Goal: Communication & Community: Ask a question

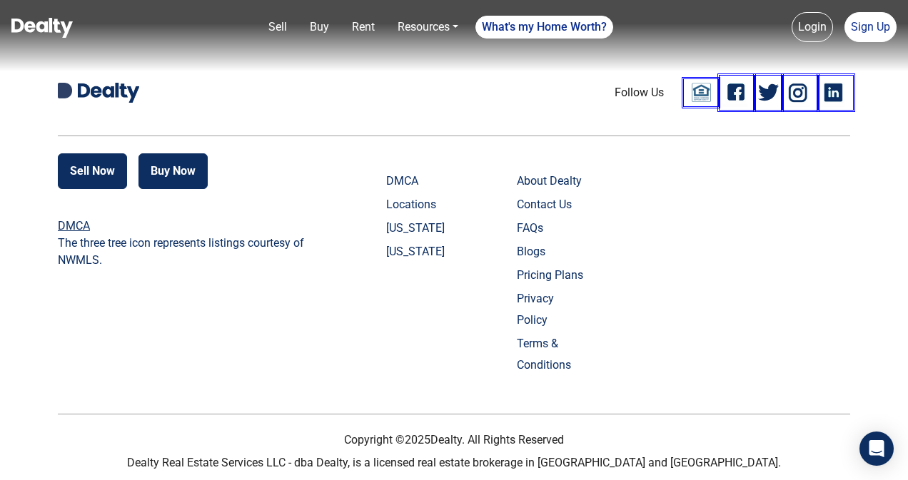
scroll to position [3451, 0]
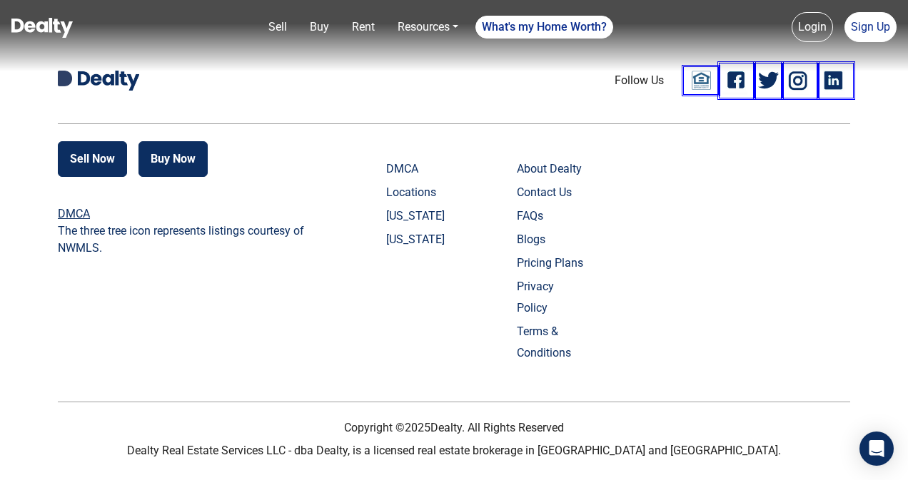
click at [546, 203] on link "Contact Us" at bounding box center [552, 192] width 71 height 21
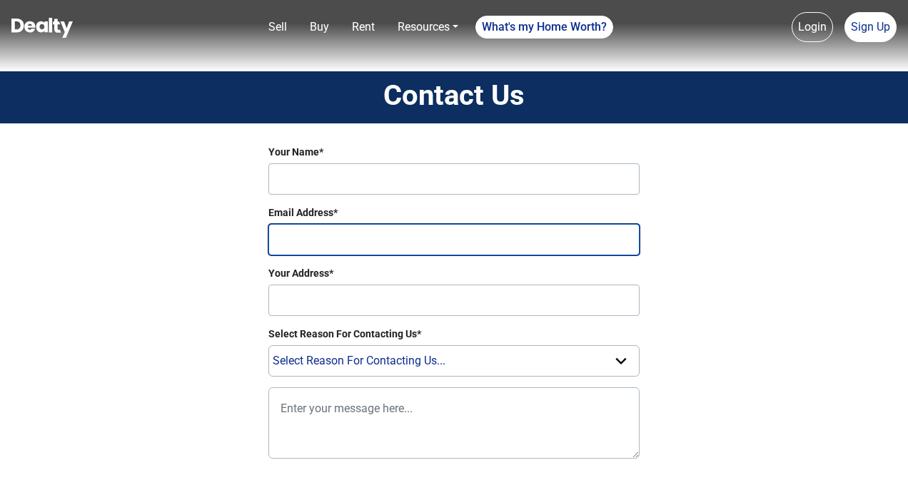
click at [371, 241] on input "Email Address*" at bounding box center [453, 239] width 371 height 31
type input "[PERSON_NAME][EMAIL_ADDRESS][DOMAIN_NAME]"
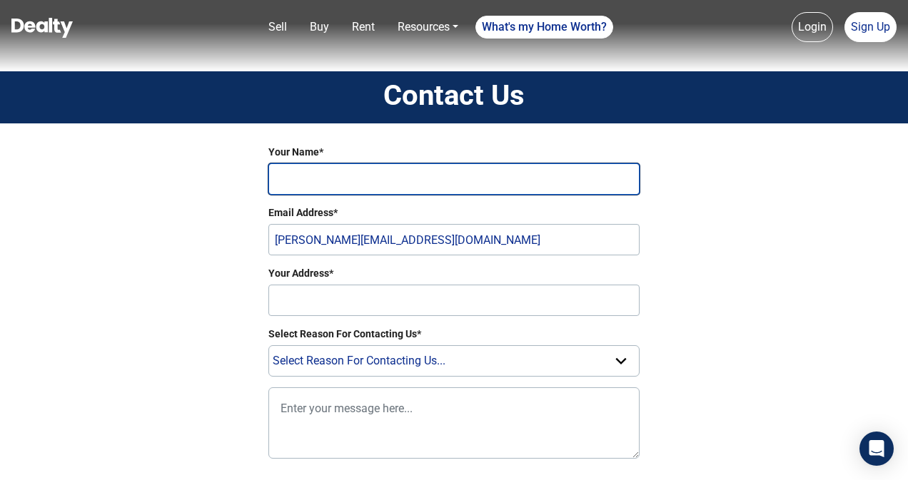
type input "[PERSON_NAME]"
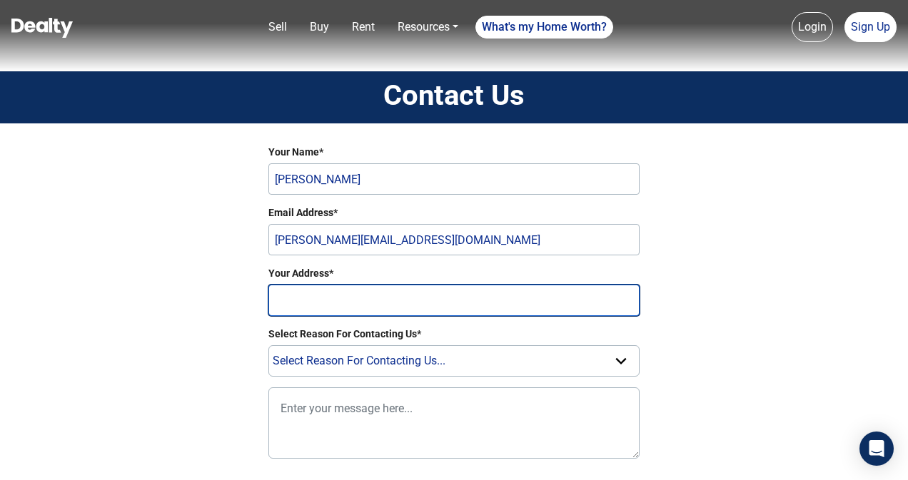
type input "[GEOGRAPHIC_DATA]"
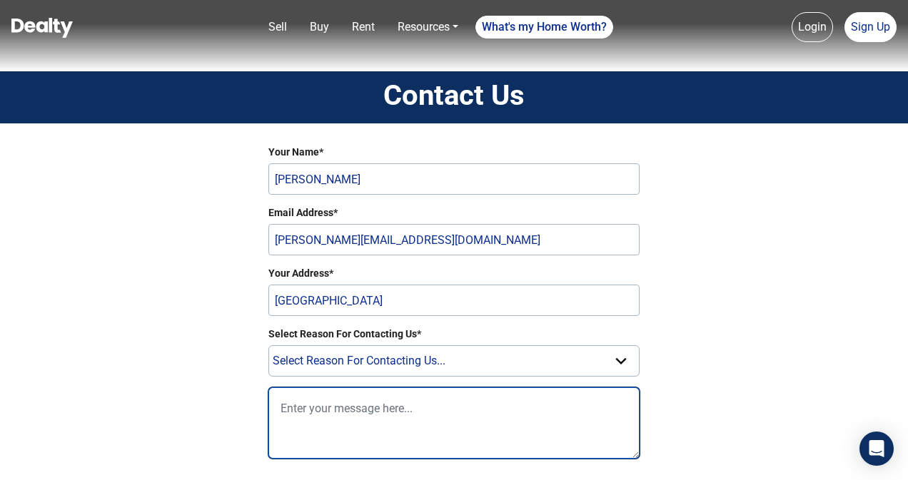
click at [346, 411] on textarea at bounding box center [453, 423] width 371 height 71
paste textarea "Hello, My name is [PERSON_NAME] , and my web analysis shows that you are alread…"
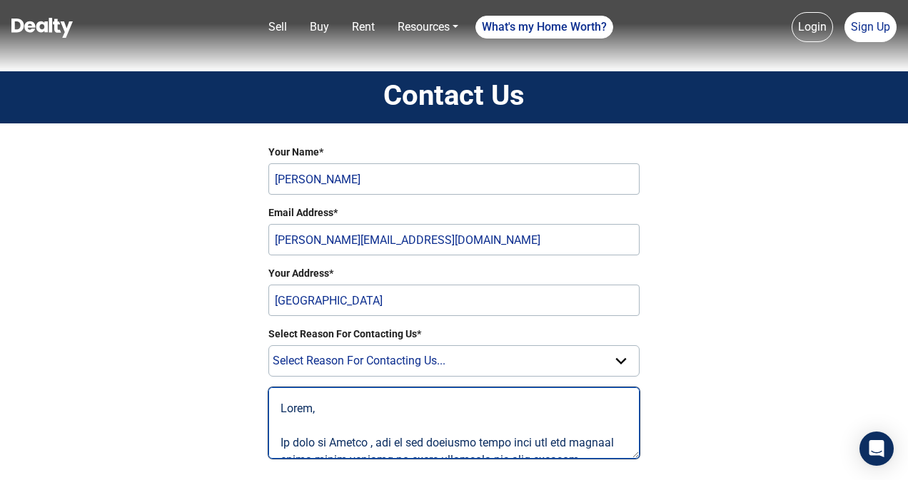
scroll to position [746, 0]
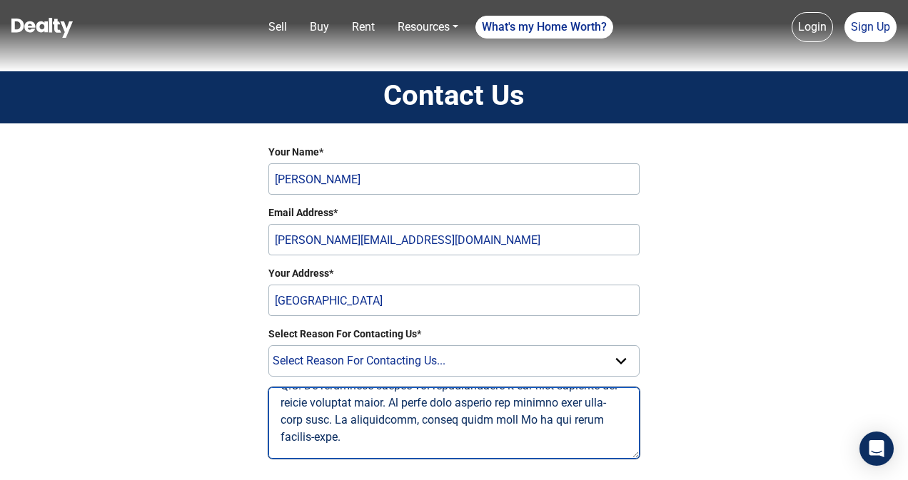
type textarea "Hello, My name is [PERSON_NAME] , and my web analysis shows that you are alread…"
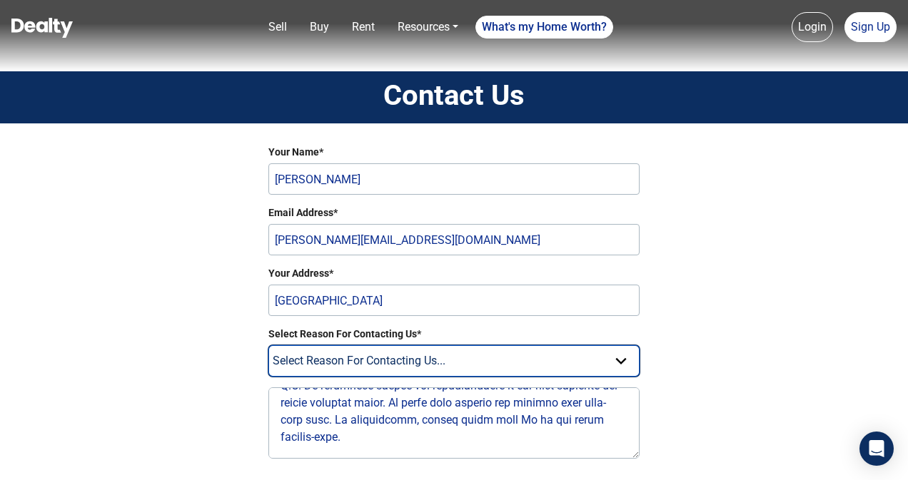
click at [380, 373] on select "Select Reason For Contacting Us... Need Help Setting Up Listing Edit Listing Ge…" at bounding box center [453, 361] width 371 height 31
select select "Question"
click at [268, 346] on select "Select Reason For Contacting Us... Need Help Setting Up Listing Edit Listing Ge…" at bounding box center [453, 361] width 371 height 31
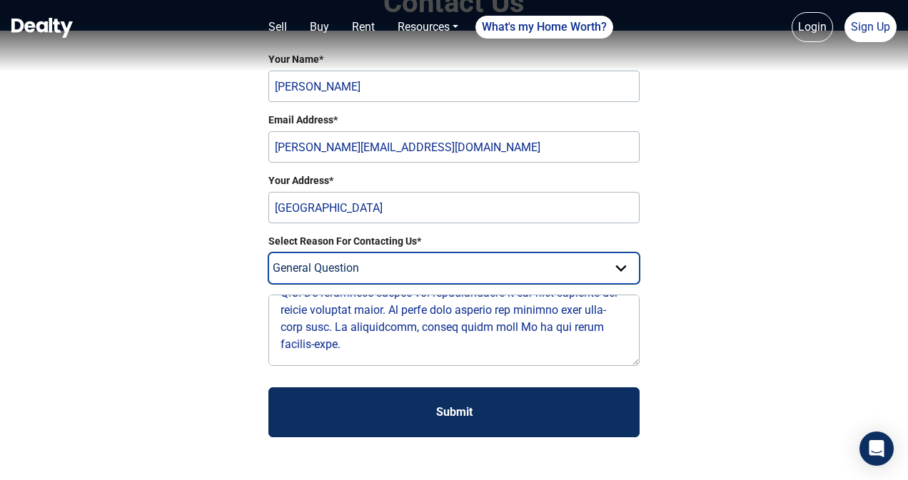
scroll to position [214, 0]
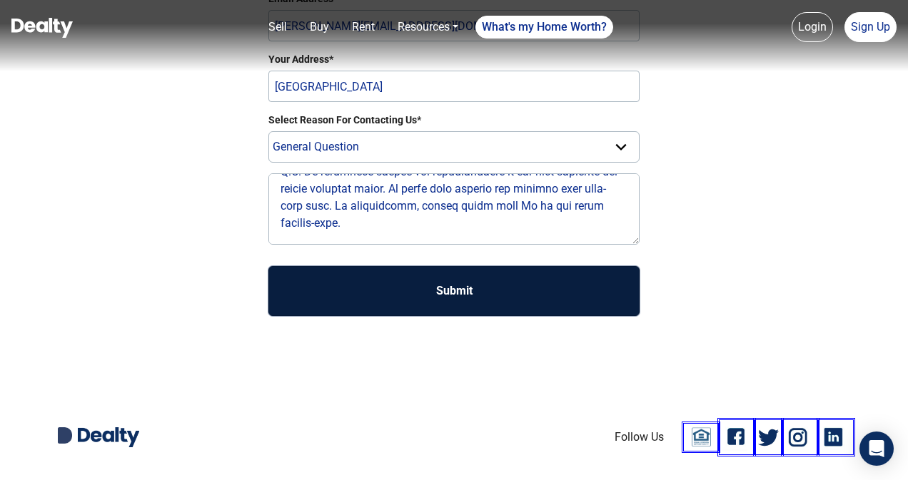
click at [415, 281] on button "Submit" at bounding box center [453, 291] width 371 height 50
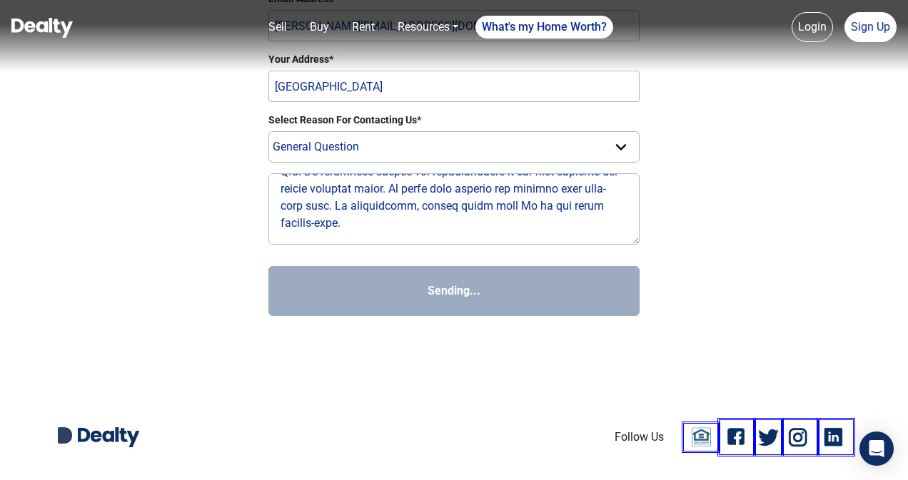
select select
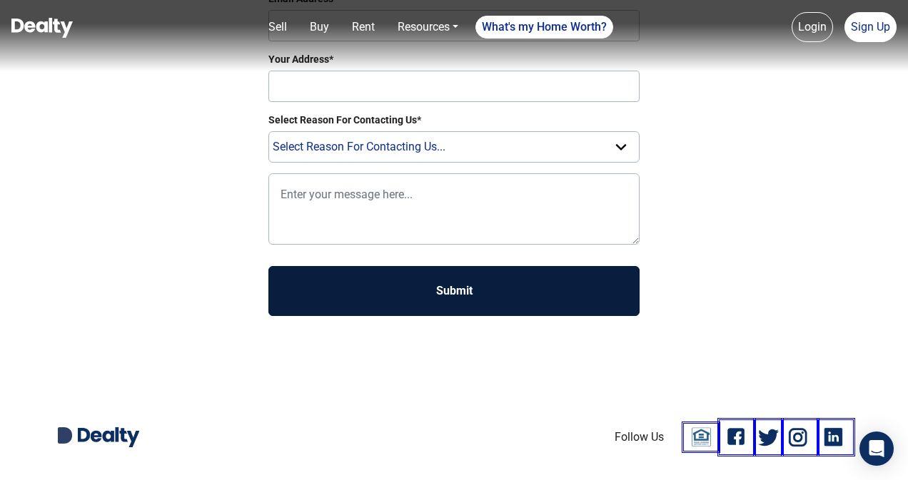
scroll to position [0, 0]
